Goal: Information Seeking & Learning: Find contact information

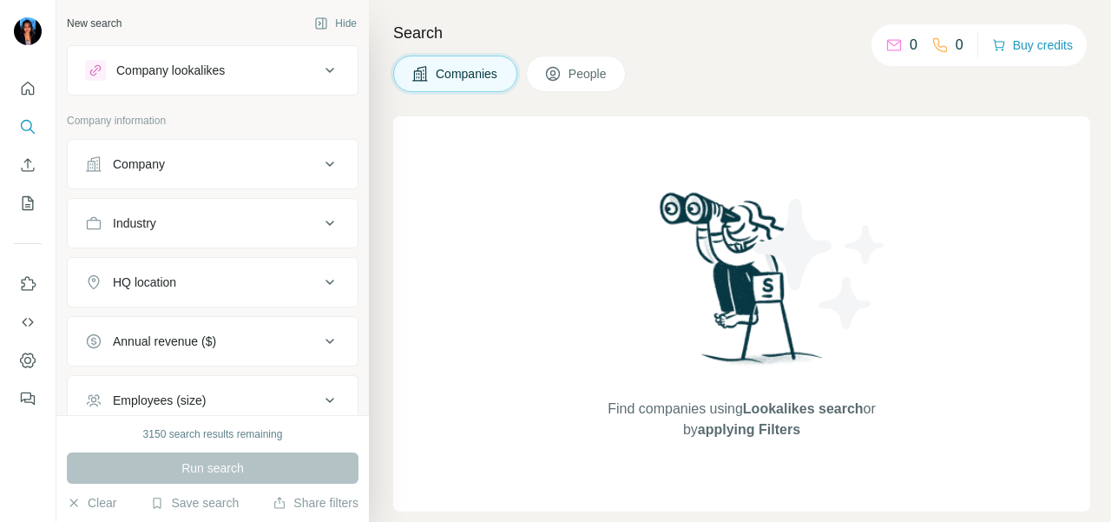
click at [169, 170] on div "Company" at bounding box center [202, 163] width 234 height 17
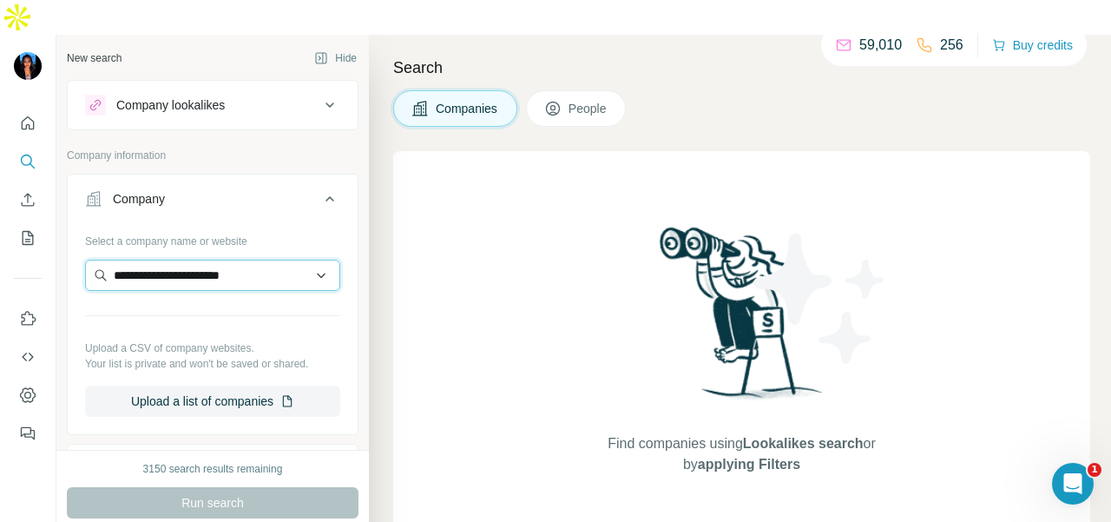
click at [270, 260] on input "**********" at bounding box center [212, 275] width 255 height 31
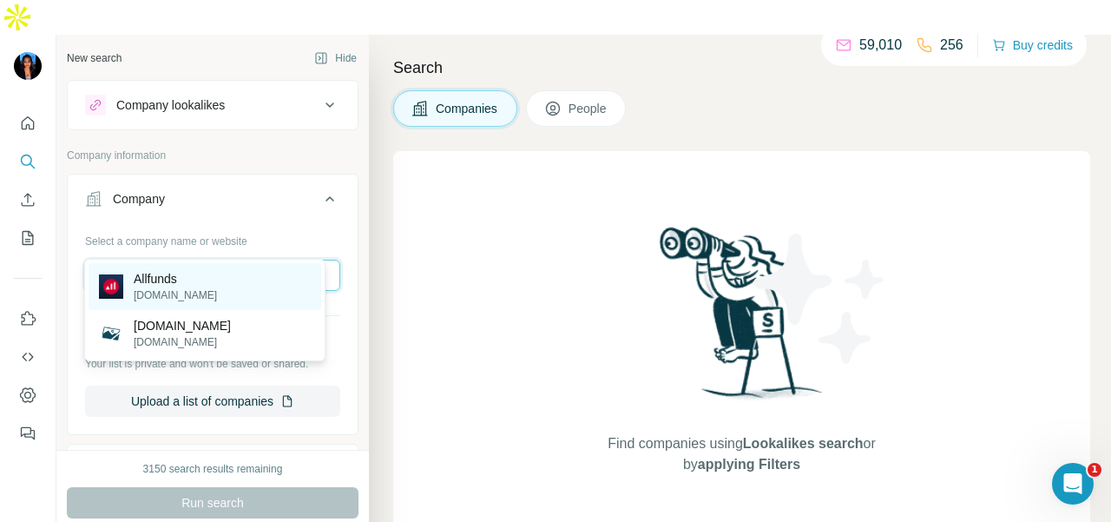
type input "**********"
click at [264, 277] on div "Allfunds [DOMAIN_NAME]" at bounding box center [205, 286] width 233 height 47
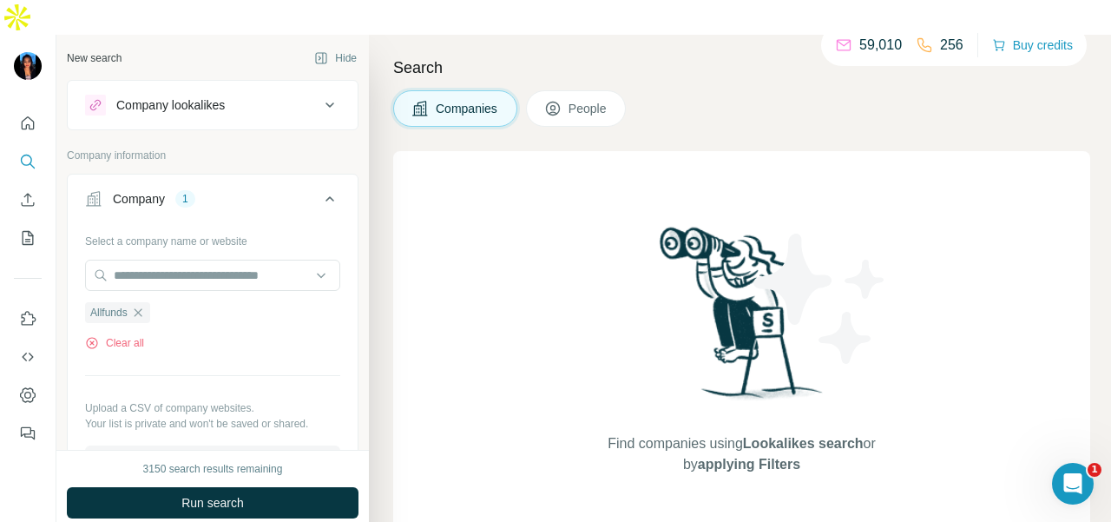
scroll to position [347, 0]
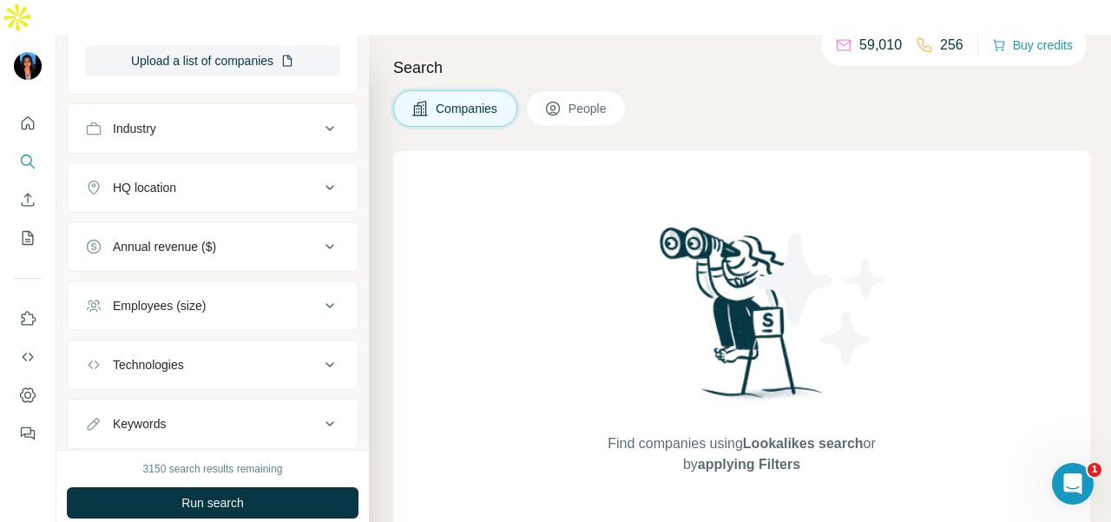
scroll to position [443, 0]
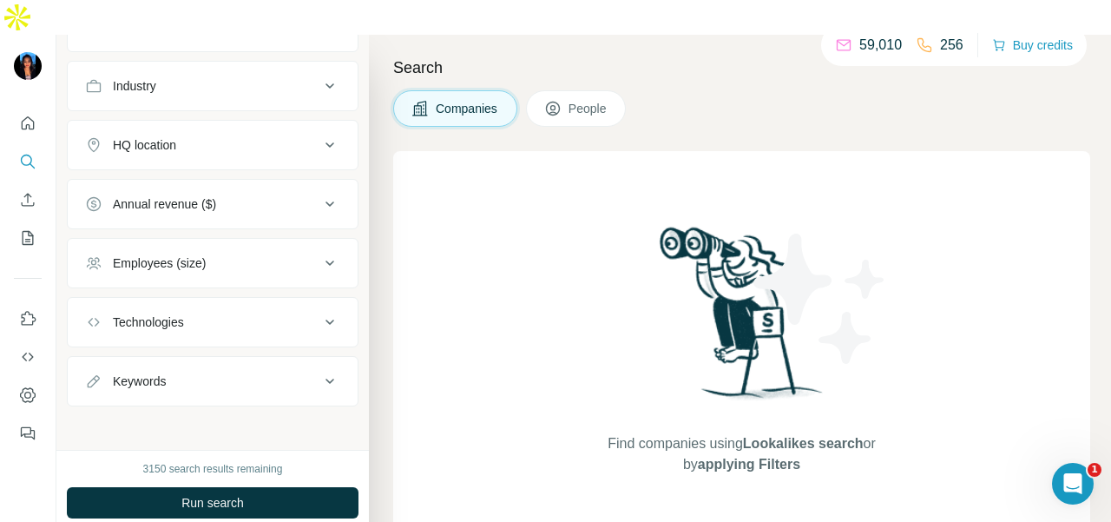
click at [596, 100] on span "People" at bounding box center [589, 108] width 40 height 17
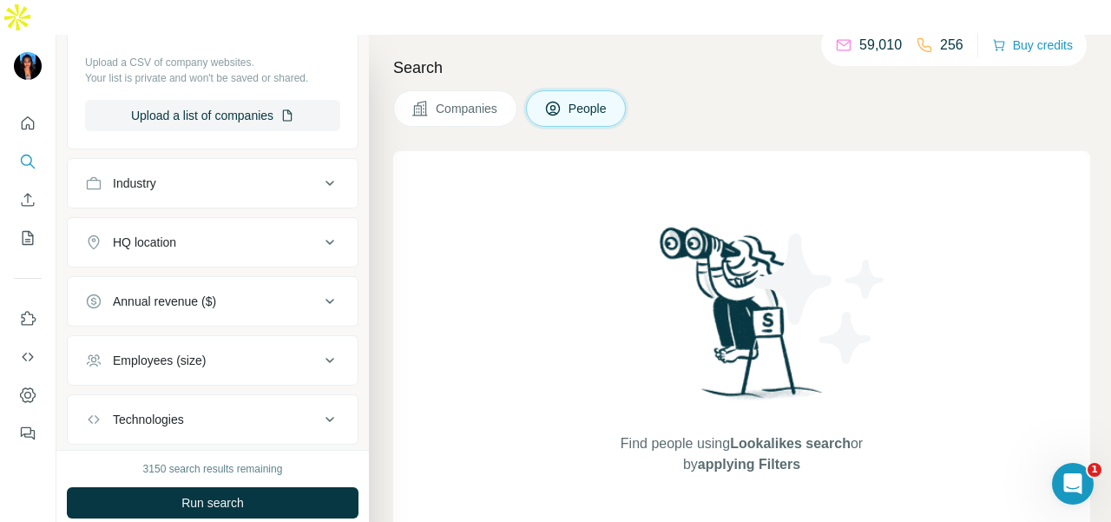
scroll to position [182, 0]
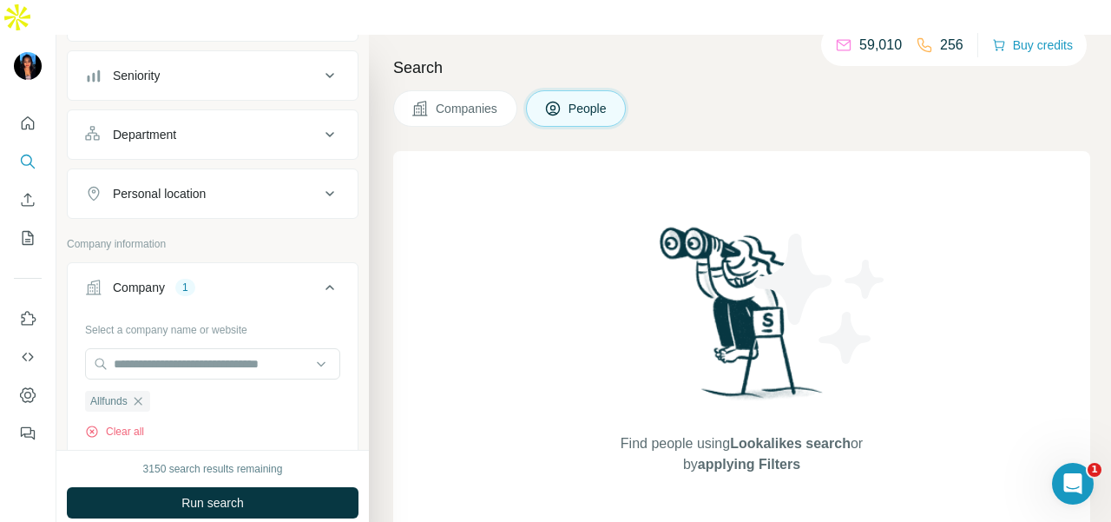
click at [215, 114] on button "Department" at bounding box center [213, 135] width 290 height 42
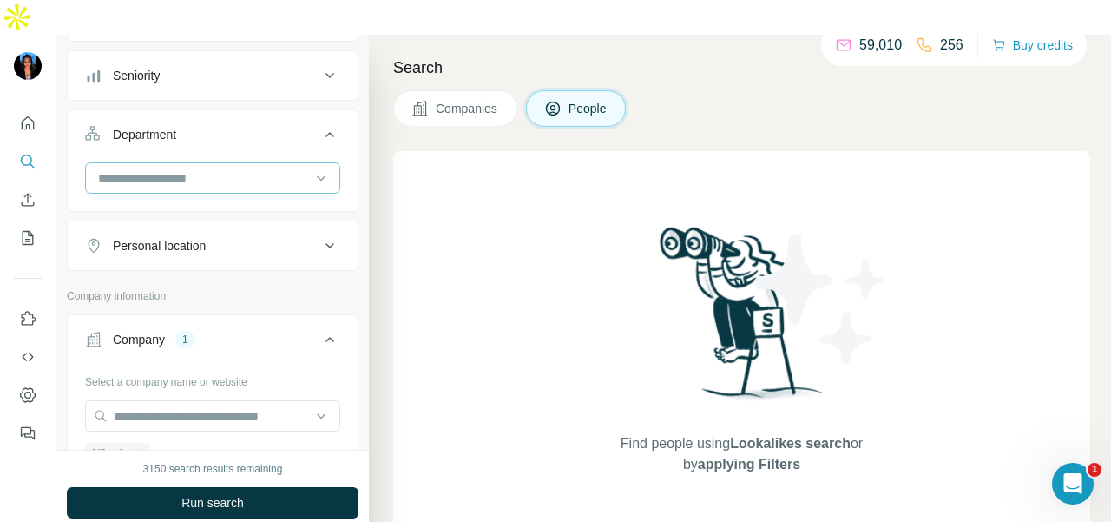
click at [216, 163] on div at bounding box center [203, 178] width 214 height 30
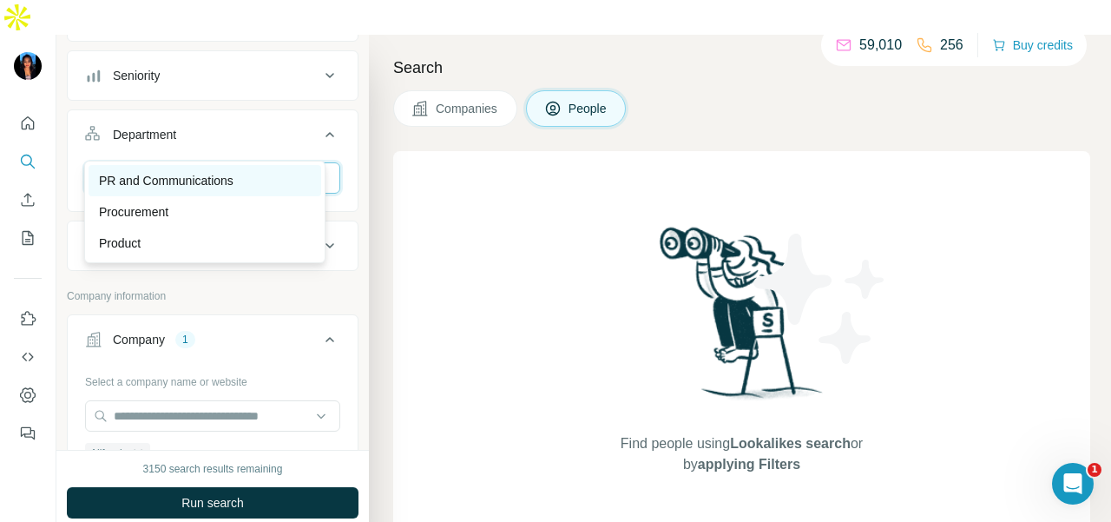
type input "**"
drag, startPoint x: 276, startPoint y: 175, endPoint x: 303, endPoint y: 341, distance: 168.9
click at [276, 174] on div "PR and Communications" at bounding box center [205, 180] width 212 height 17
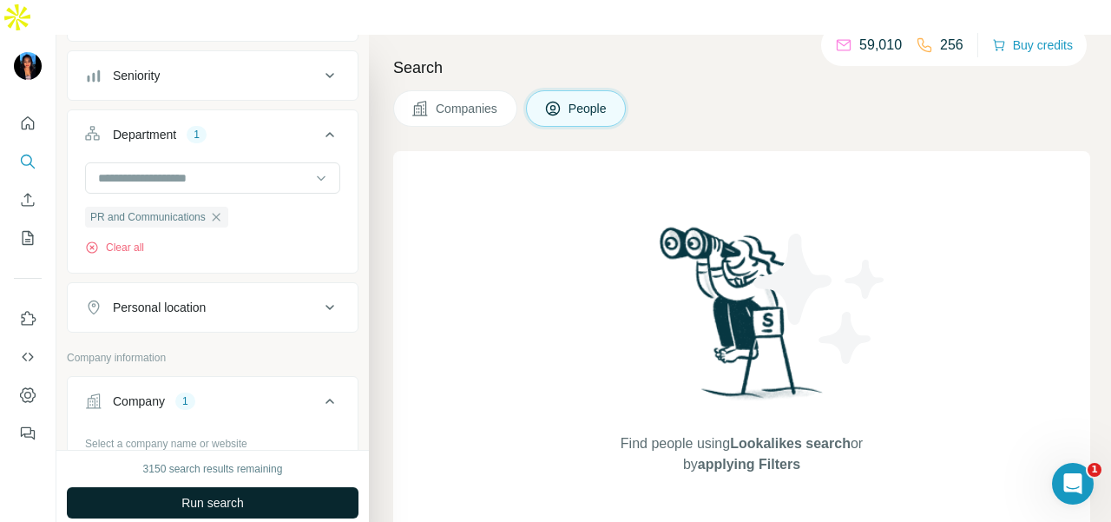
click at [320, 487] on button "Run search" at bounding box center [213, 502] width 292 height 31
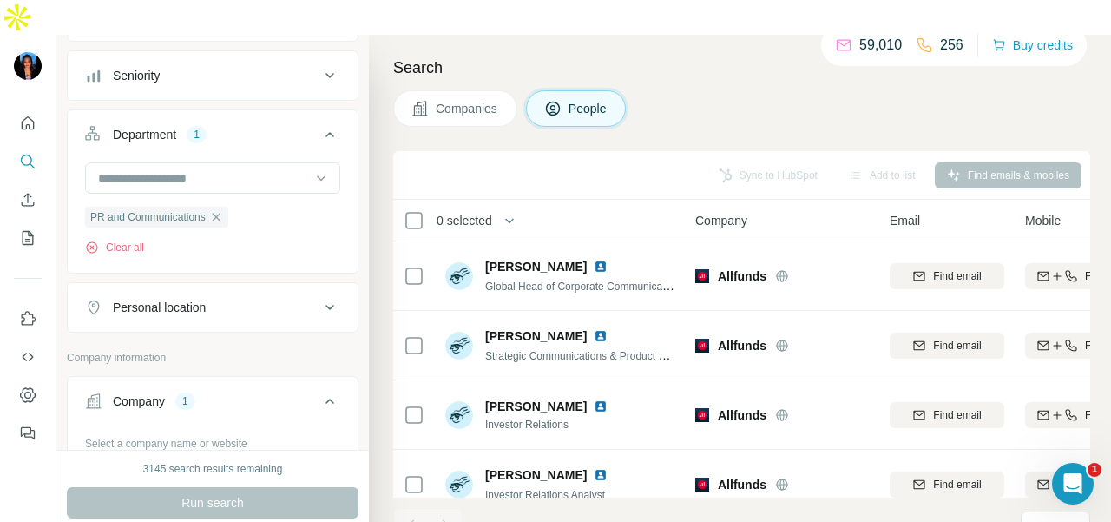
click at [277, 299] on div "Personal location" at bounding box center [202, 307] width 234 height 17
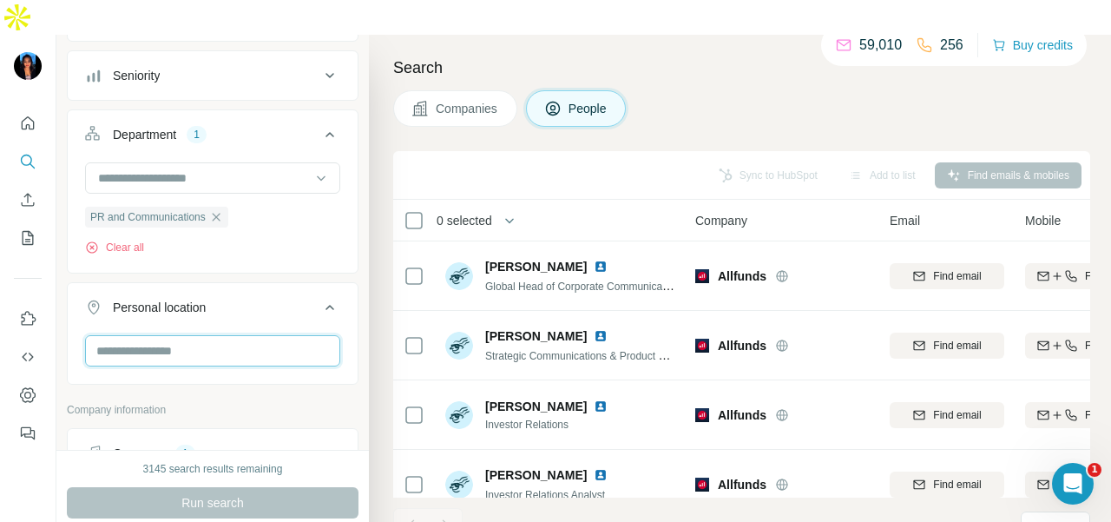
click at [224, 335] on input "text" at bounding box center [212, 350] width 255 height 31
type input "****"
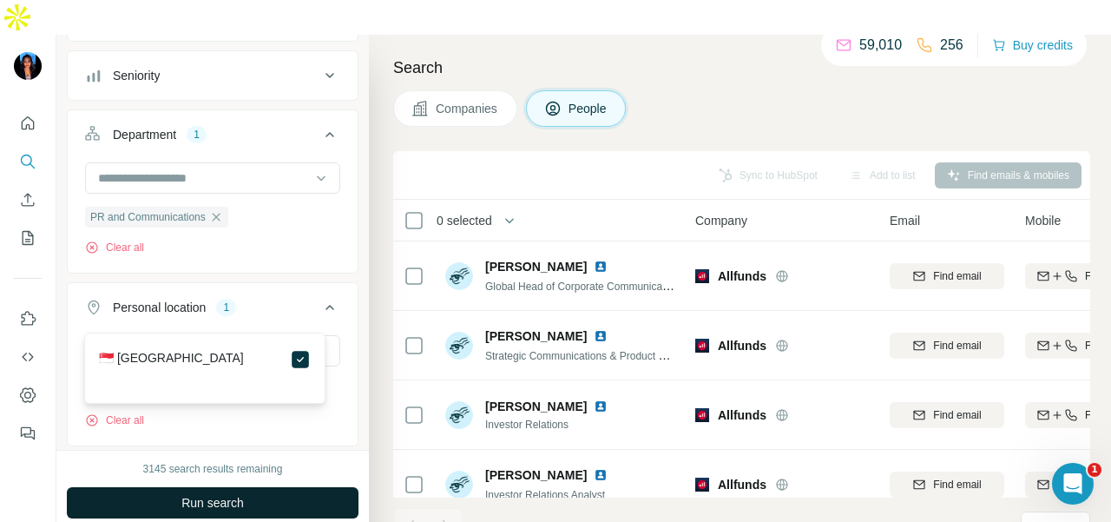
click at [293, 487] on button "Run search" at bounding box center [213, 502] width 292 height 31
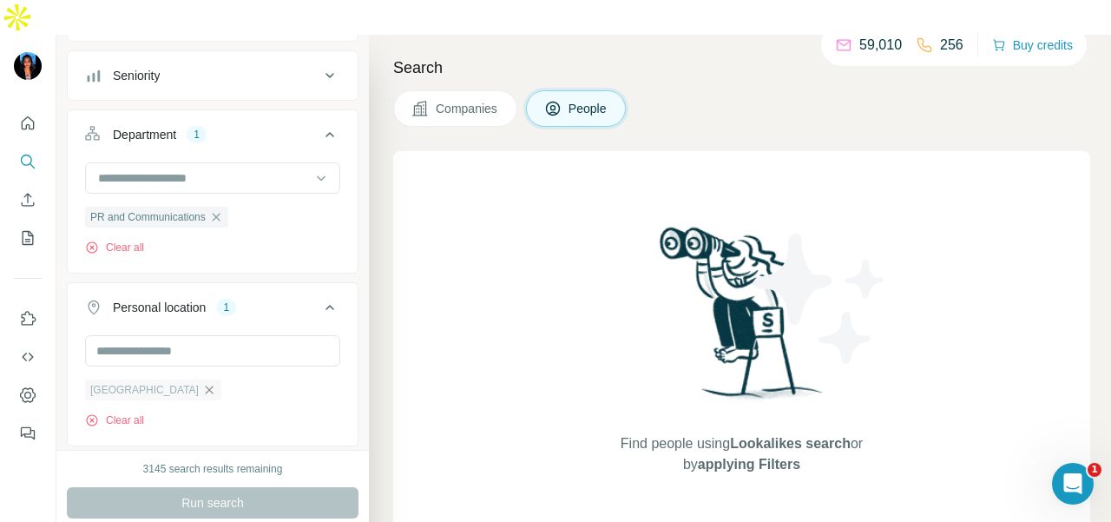
click at [202, 383] on icon "button" at bounding box center [209, 390] width 14 height 14
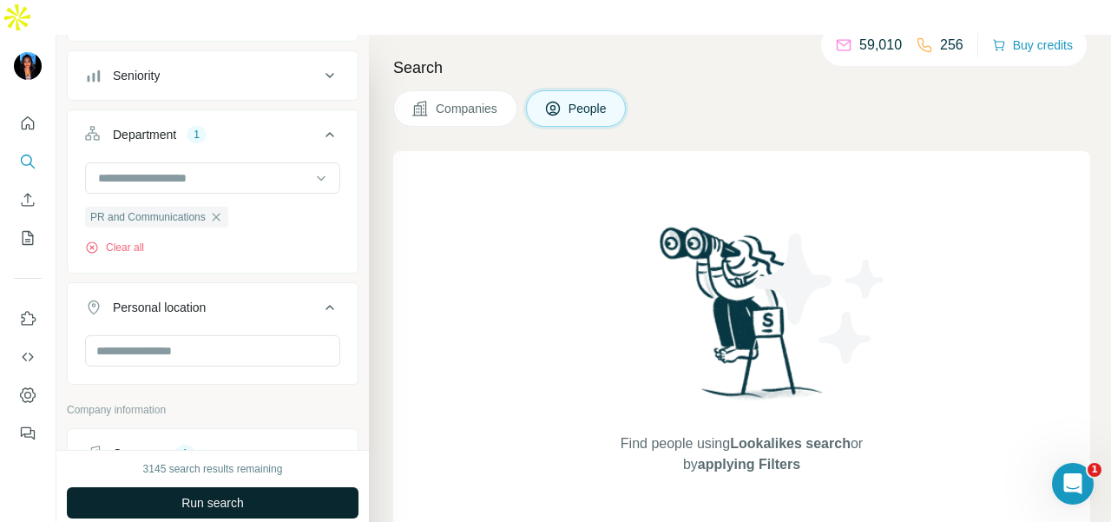
click at [227, 494] on span "Run search" at bounding box center [212, 502] width 63 height 17
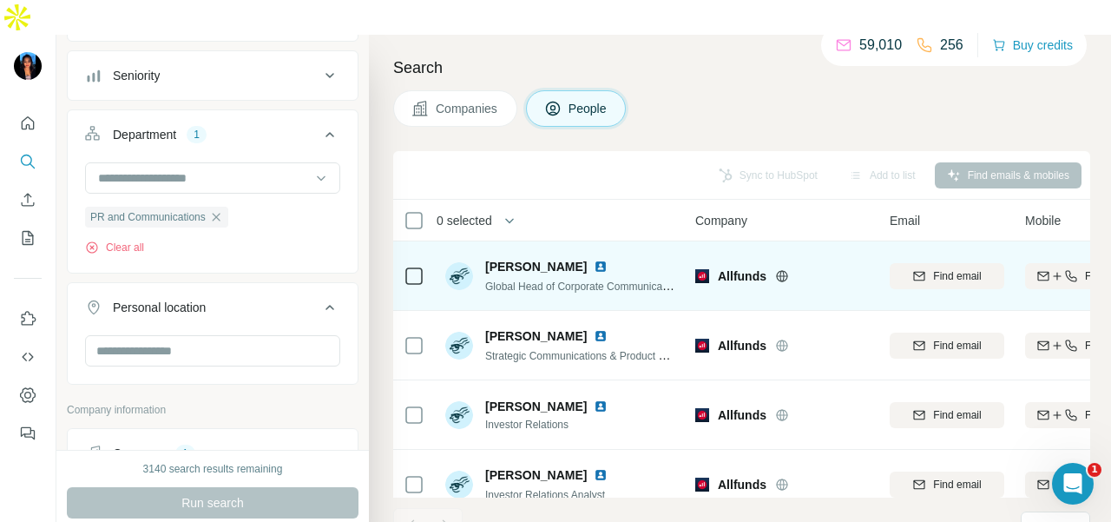
click at [594, 260] on img at bounding box center [601, 267] width 14 height 14
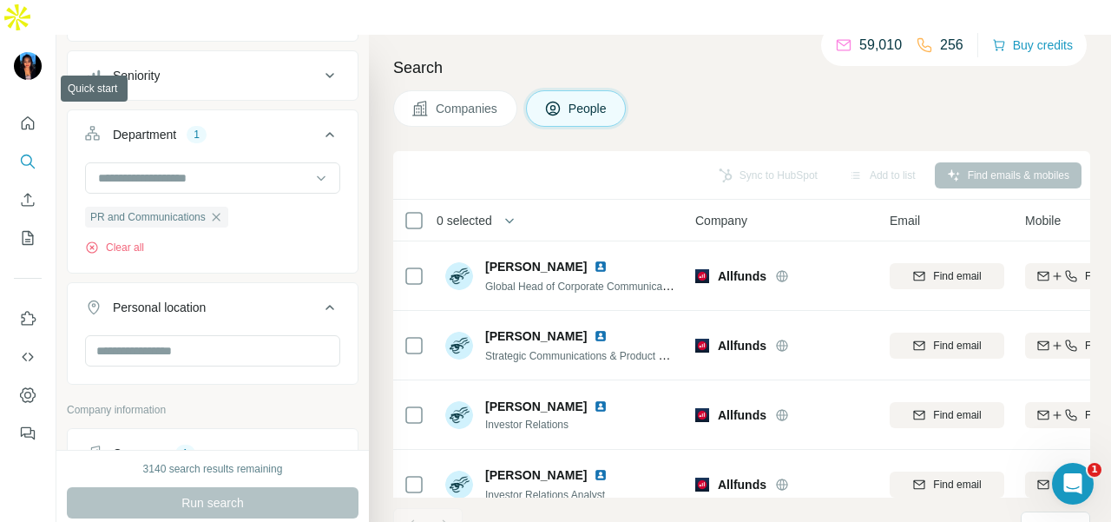
click at [2, 97] on div at bounding box center [28, 273] width 56 height 352
click at [30, 115] on icon "Quick start" at bounding box center [27, 123] width 17 height 17
